Goal: Task Accomplishment & Management: Manage account settings

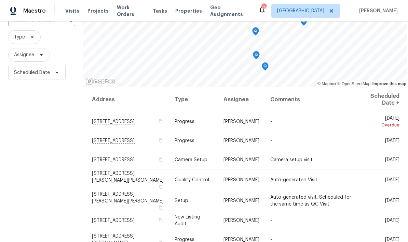
scroll to position [60, 0]
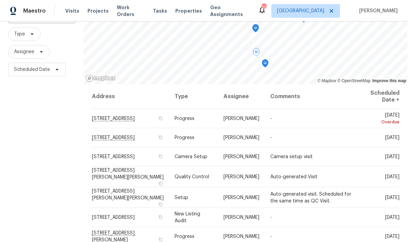
click at [0, 0] on span at bounding box center [0, 0] width 0 height 0
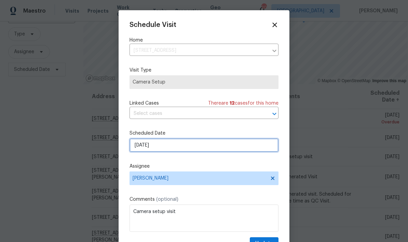
click at [162, 146] on input "9/17/2025" at bounding box center [203, 146] width 149 height 14
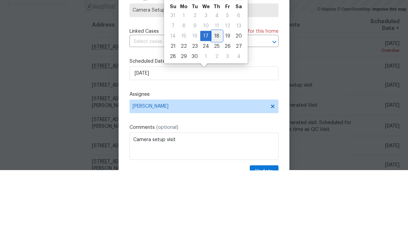
click at [214, 103] on div "18" at bounding box center [216, 108] width 11 height 10
type input "[DATE]"
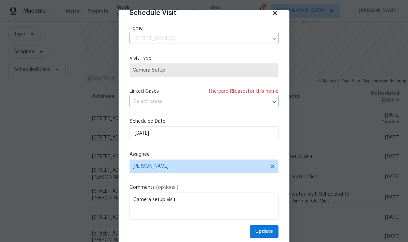
scroll to position [13, 0]
click at [264, 231] on span "Update" at bounding box center [264, 232] width 18 height 9
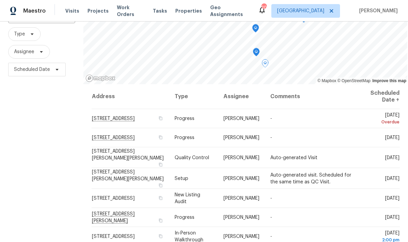
click at [0, 0] on icon at bounding box center [0, 0] width 0 height 0
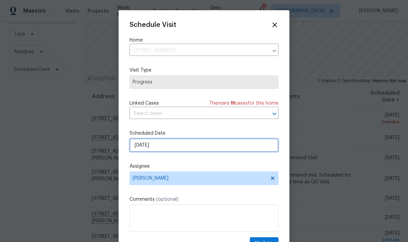
click at [165, 145] on input "9/17/2025" at bounding box center [203, 146] width 149 height 14
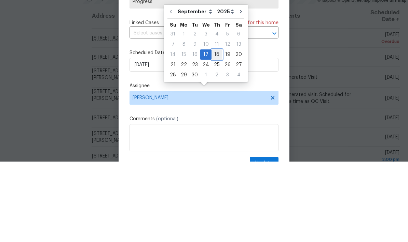
click at [213, 130] on div "18" at bounding box center [216, 135] width 11 height 10
type input "[DATE]"
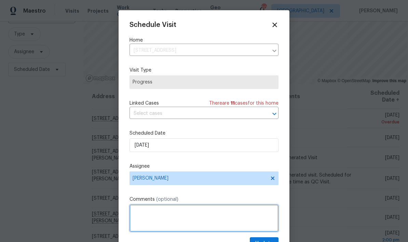
click at [143, 214] on textarea at bounding box center [203, 218] width 149 height 27
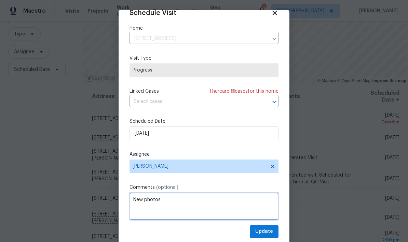
type textarea "New photos"
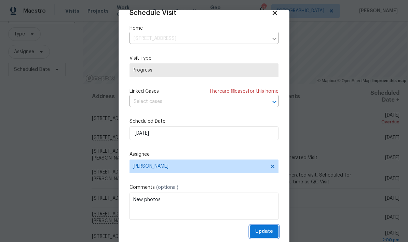
click at [262, 232] on span "Update" at bounding box center [264, 232] width 18 height 9
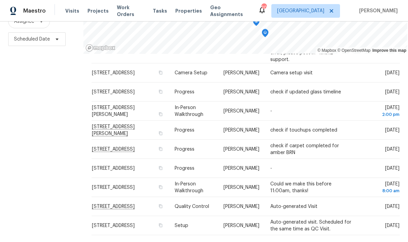
scroll to position [273, 0]
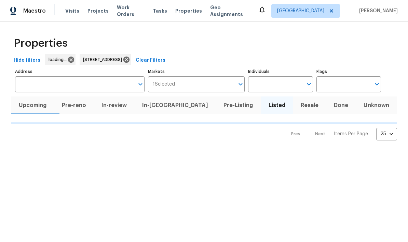
type input "[STREET_ADDRESS]"
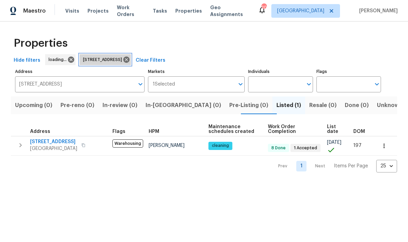
click at [125, 59] on span "[STREET_ADDRESS]" at bounding box center [104, 59] width 42 height 7
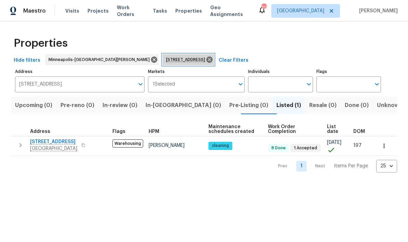
click at [206, 58] on icon at bounding box center [209, 60] width 6 height 6
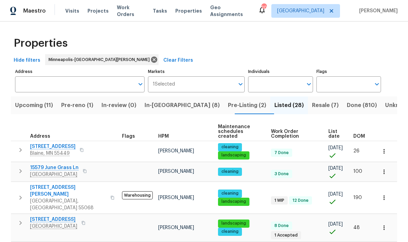
click at [70, 111] on button "Pre-reno (1)" at bounding box center [77, 106] width 40 height 18
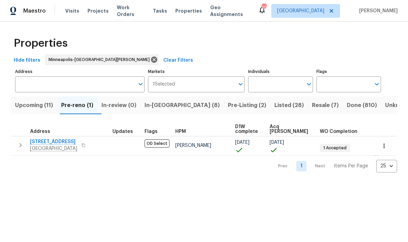
click at [22, 109] on span "Upcoming (11)" at bounding box center [34, 106] width 38 height 10
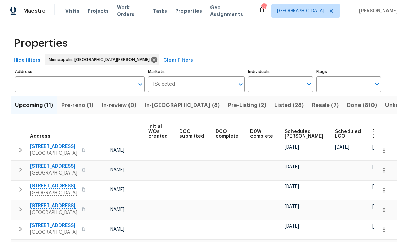
scroll to position [0, 48]
click at [372, 137] on span "Ready Date" at bounding box center [379, 134] width 15 height 10
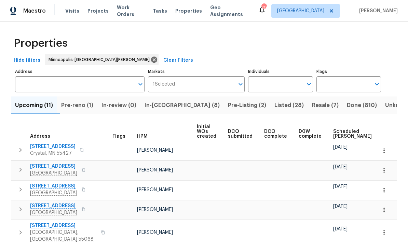
click at [160, 106] on span "In-reno (8)" at bounding box center [181, 106] width 75 height 10
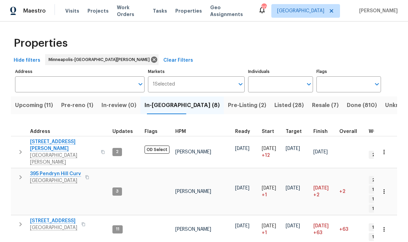
click at [42, 171] on span "395 Pendryn Hill Curv" at bounding box center [55, 174] width 51 height 7
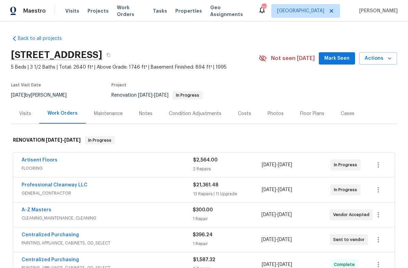
click at [142, 116] on div "Notes" at bounding box center [145, 113] width 13 height 7
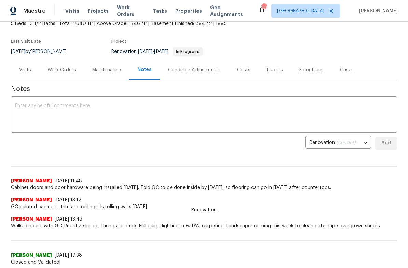
scroll to position [43, 0]
click at [59, 70] on div "Work Orders" at bounding box center [61, 70] width 28 height 7
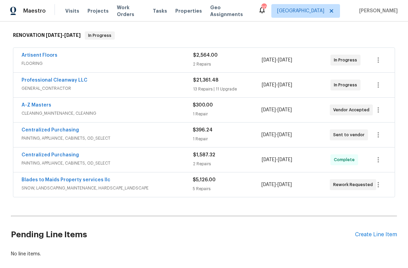
scroll to position [105, 0]
click at [36, 55] on link "Artisent Floors" at bounding box center [40, 55] width 36 height 5
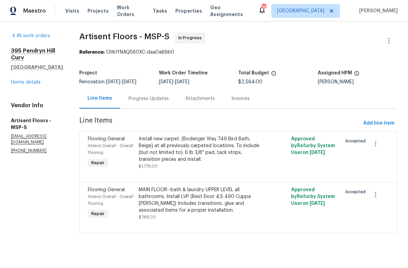
click at [137, 102] on div "Progress Updates" at bounding box center [148, 98] width 57 height 20
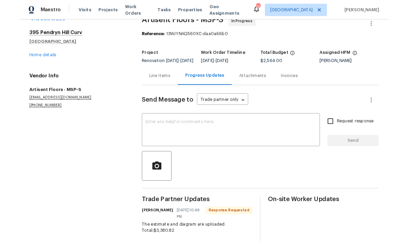
scroll to position [14, 0]
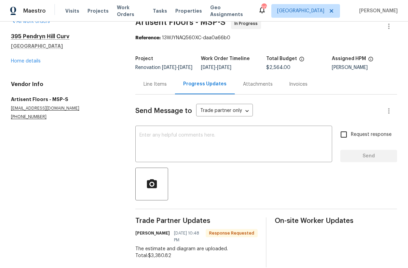
click at [154, 145] on textarea at bounding box center [233, 145] width 188 height 24
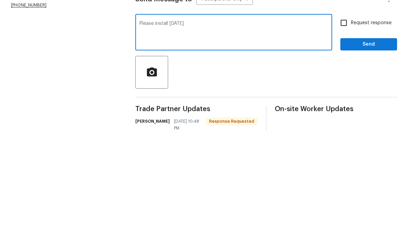
type textarea "Please install Friday"
click at [341, 127] on input "Request response" at bounding box center [343, 134] width 14 height 14
checkbox input "true"
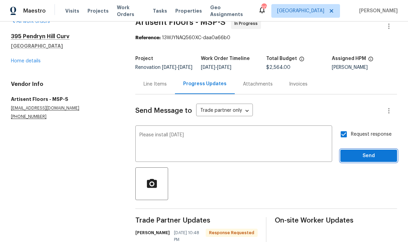
click at [356, 152] on span "Send" at bounding box center [368, 156] width 46 height 9
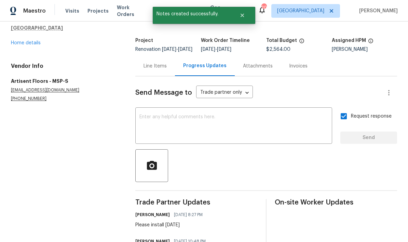
scroll to position [15, 0]
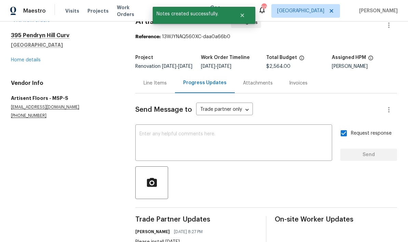
click at [22, 58] on link "Home details" at bounding box center [26, 60] width 30 height 5
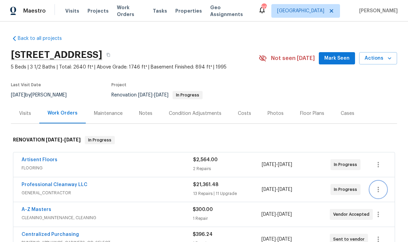
click at [380, 186] on icon "button" at bounding box center [378, 190] width 8 height 8
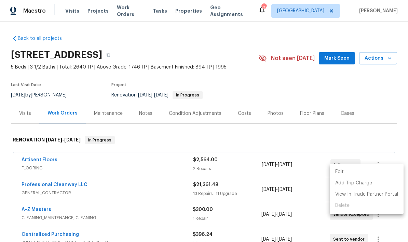
click at [340, 172] on li "Edit" at bounding box center [366, 172] width 74 height 11
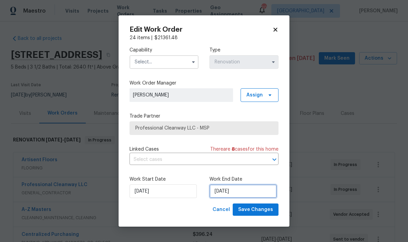
click at [245, 193] on input "9/17/2025" at bounding box center [242, 192] width 67 height 14
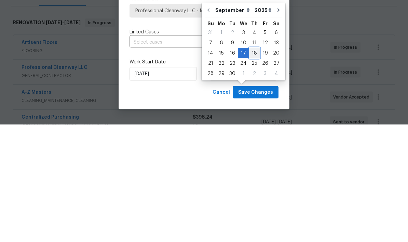
click at [249, 166] on div "18" at bounding box center [254, 171] width 11 height 10
type input "[DATE]"
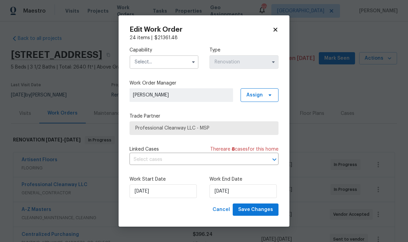
click at [140, 62] on input "text" at bounding box center [163, 62] width 69 height 14
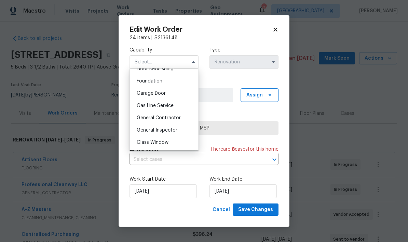
scroll to position [289, 0]
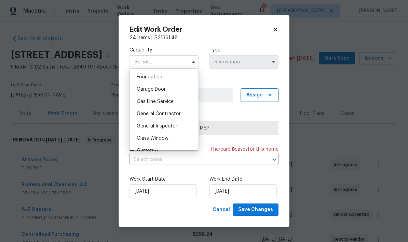
click at [143, 115] on span "General Contractor" at bounding box center [159, 114] width 44 height 5
type input "General Contractor"
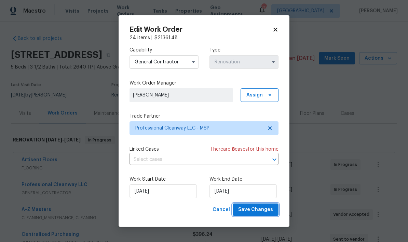
click at [250, 211] on span "Save Changes" at bounding box center [255, 210] width 35 height 9
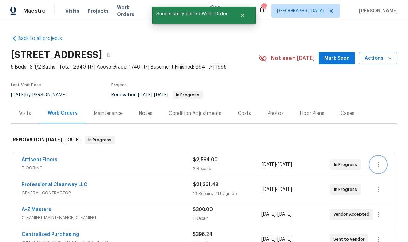
click at [379, 161] on icon "button" at bounding box center [378, 165] width 8 height 8
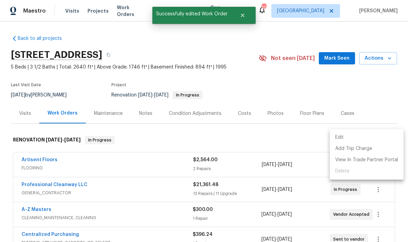
click at [338, 140] on li "Edit" at bounding box center [366, 137] width 74 height 11
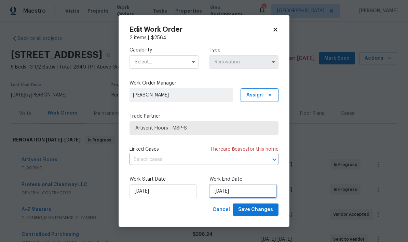
click at [240, 189] on input "[DATE]" at bounding box center [242, 192] width 67 height 14
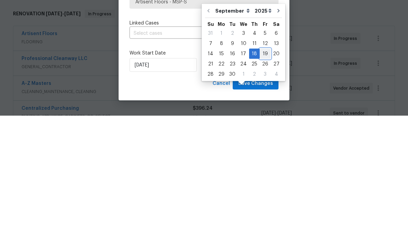
click at [260, 175] on div "19" at bounding box center [264, 180] width 11 height 10
type input "[DATE]"
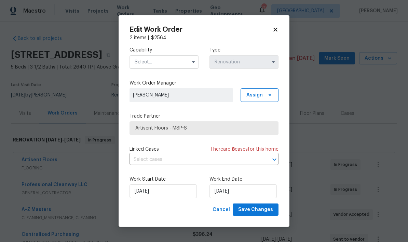
click at [140, 59] on input "text" at bounding box center [163, 62] width 69 height 14
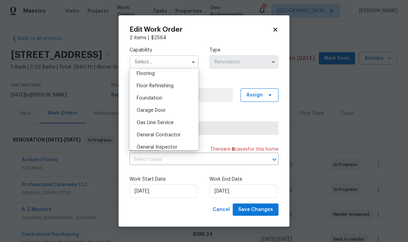
click at [135, 70] on div "Flooring" at bounding box center [164, 74] width 66 height 12
type input "Flooring"
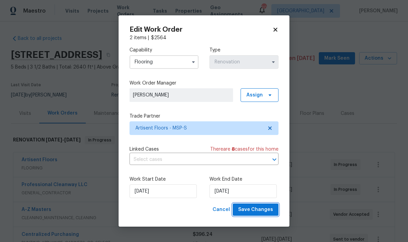
click at [244, 210] on span "Save Changes" at bounding box center [255, 210] width 35 height 9
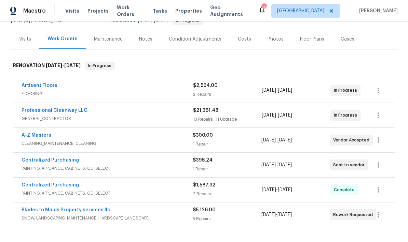
scroll to position [77, 0]
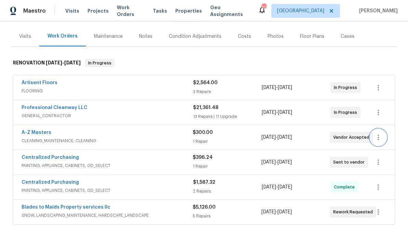
click at [382, 138] on icon "button" at bounding box center [378, 137] width 8 height 8
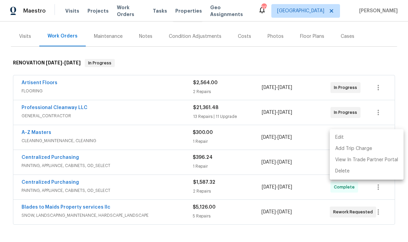
click at [342, 140] on li "Edit" at bounding box center [366, 137] width 74 height 11
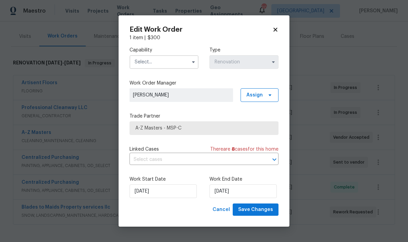
click at [146, 62] on input "text" at bounding box center [163, 62] width 69 height 14
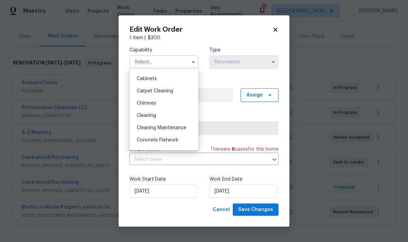
scroll to position [59, 0]
click at [140, 117] on span "Cleaning" at bounding box center [146, 115] width 19 height 5
type input "Cleaning"
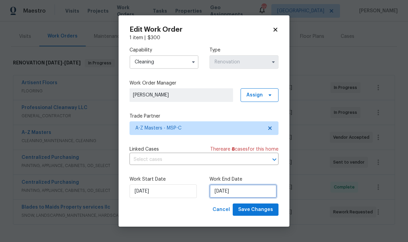
click at [244, 191] on input "[DATE]" at bounding box center [242, 192] width 67 height 14
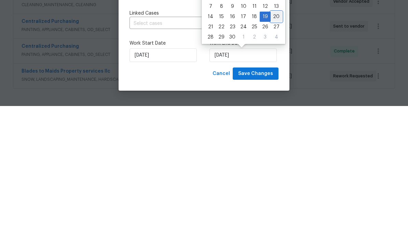
click at [271, 148] on div "20" at bounding box center [275, 153] width 11 height 10
type input "[DATE]"
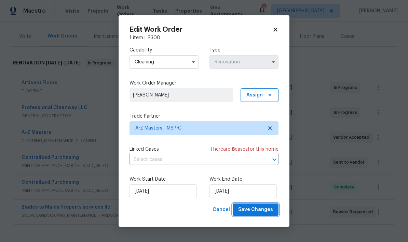
click at [260, 210] on span "Save Changes" at bounding box center [255, 210] width 35 height 9
